Goal: Task Accomplishment & Management: Use online tool/utility

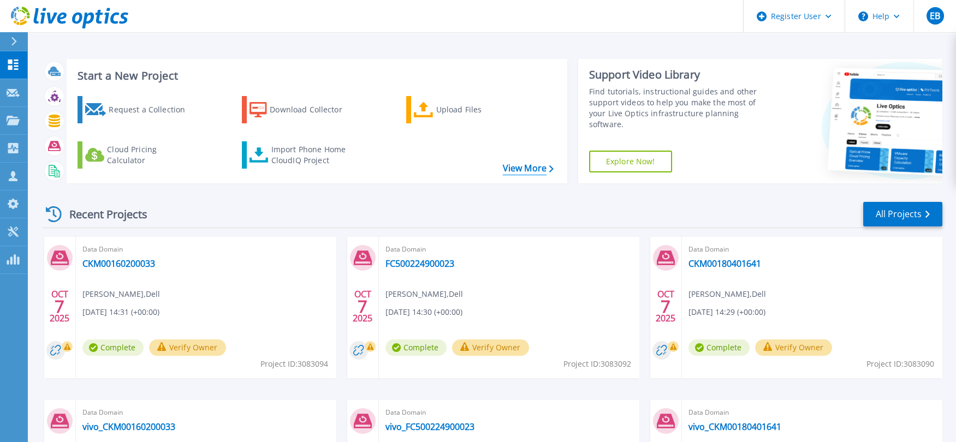
click at [523, 165] on link "View More" at bounding box center [528, 168] width 51 height 10
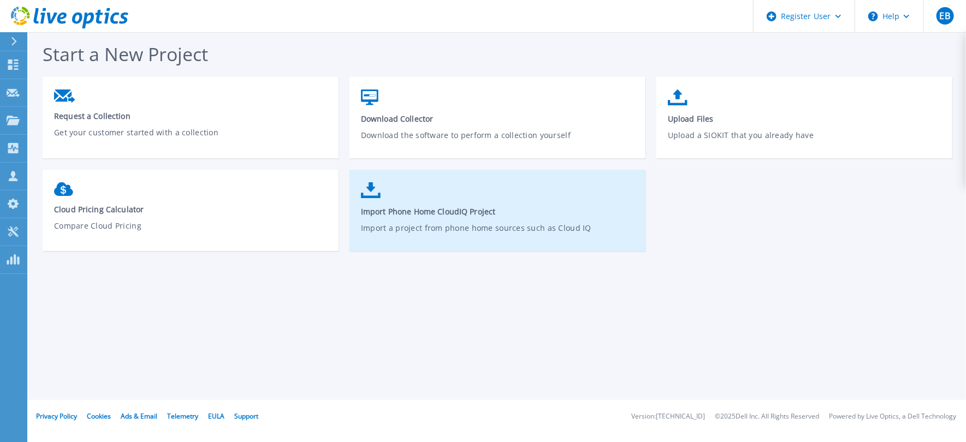
click at [502, 217] on link "Import Phone Home CloudIQ Project Import a project from phone home sources such…" at bounding box center [498, 216] width 296 height 78
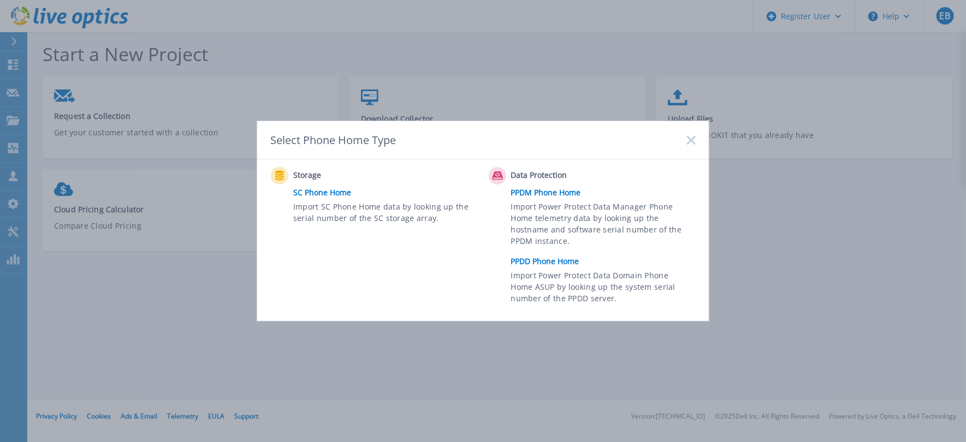
click at [561, 258] on link "PPDD Phone Home" at bounding box center [606, 261] width 190 height 16
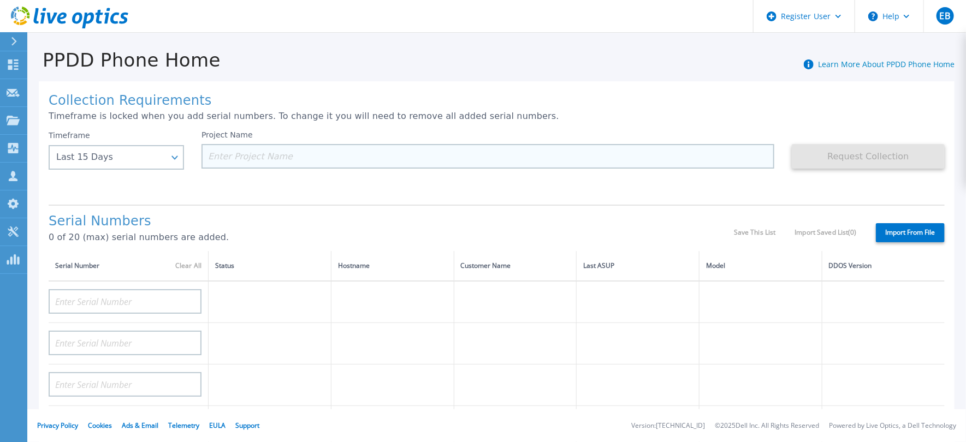
click at [276, 156] on input at bounding box center [488, 156] width 573 height 25
paste input "AUDVKH16LGD1RW"
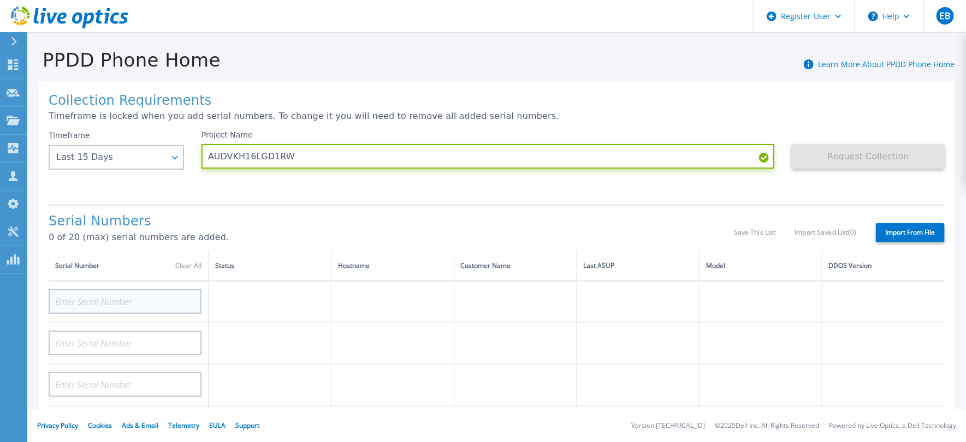
type input "AUDVKH16LGD1RW"
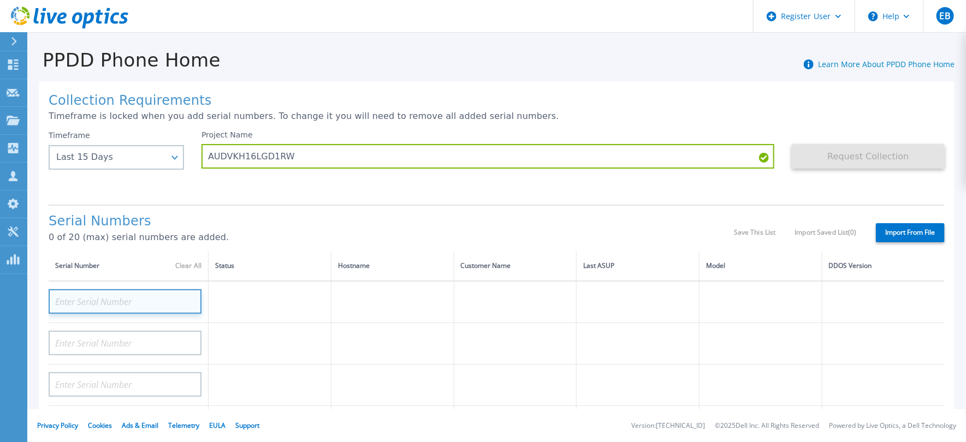
click at [153, 300] on input at bounding box center [125, 301] width 153 height 25
paste input "AUDVKH16LGD1RW"
type input "AUDVKH16LGD1RW"
click at [472, 269] on th "Customer Name" at bounding box center [515, 266] width 123 height 30
